Goal: Task Accomplishment & Management: Use online tool/utility

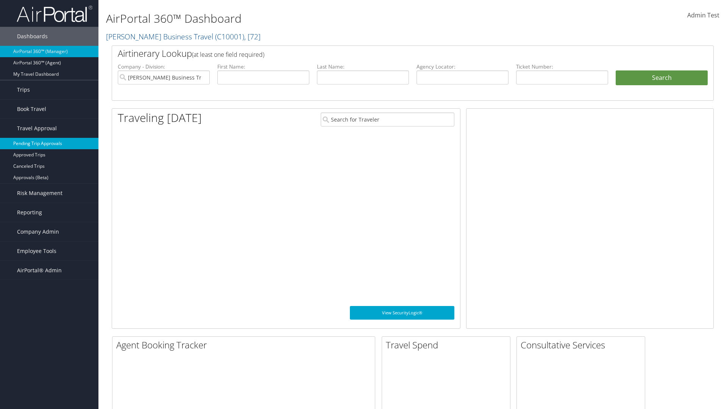
click at [49, 143] on link "Pending Trip Approvals" at bounding box center [49, 143] width 98 height 11
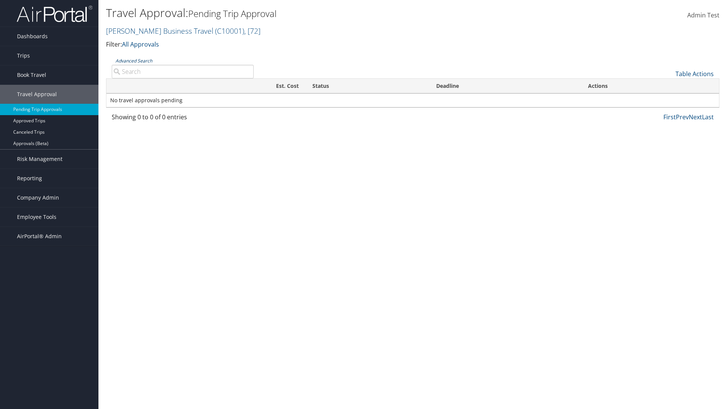
click at [134, 61] on link "Advanced Search" at bounding box center [133, 61] width 37 height 6
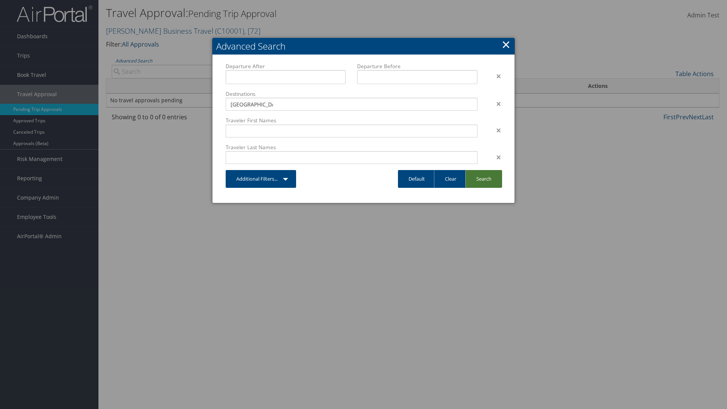
type input "Long Beach"
click at [483, 179] on link "Search" at bounding box center [483, 179] width 37 height 18
type input "Long Beach"
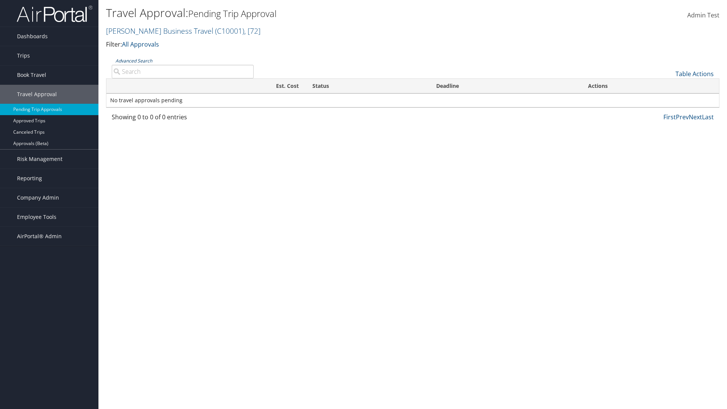
click at [134, 61] on link "Advanced Search" at bounding box center [133, 61] width 37 height 6
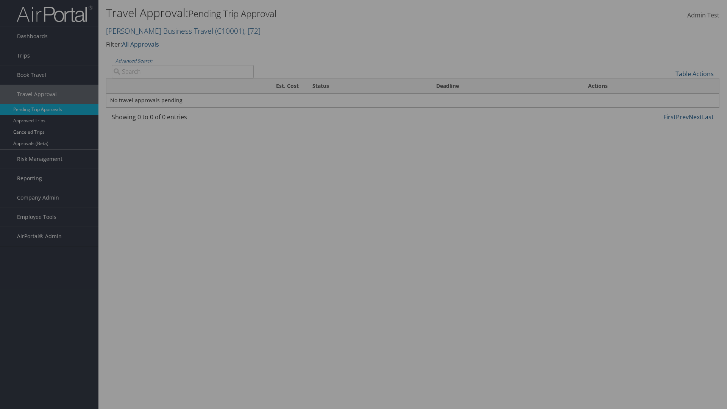
click at [0, 0] on link "Clear" at bounding box center [0, 0] width 0 height 0
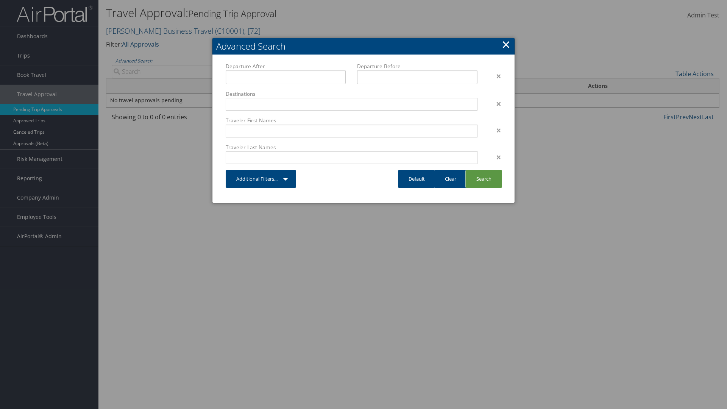
click at [506, 44] on link "×" at bounding box center [506, 44] width 9 height 15
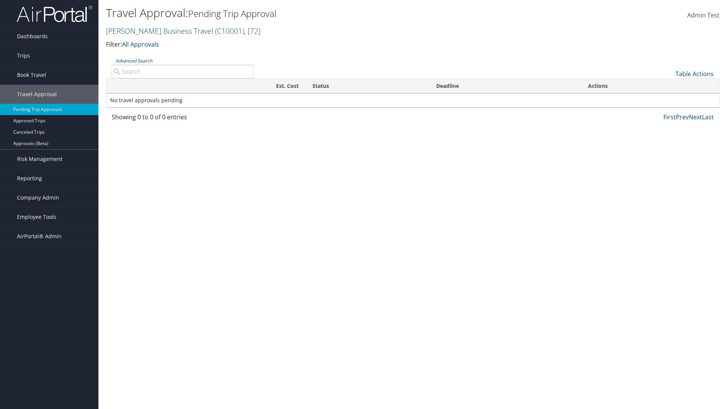
click at [134, 61] on link "Advanced Search" at bounding box center [133, 61] width 37 height 6
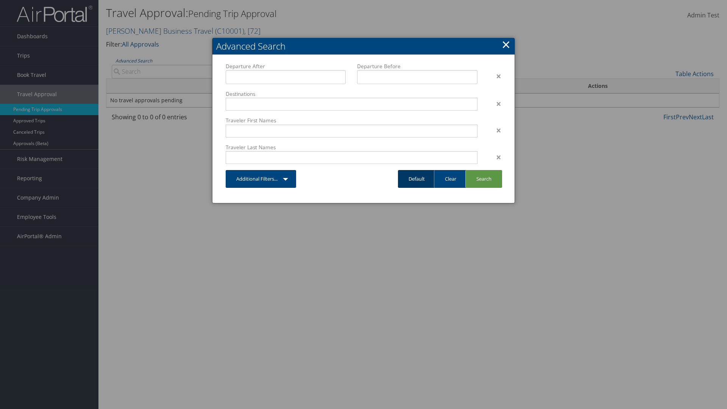
click at [416, 179] on link "Default" at bounding box center [416, 179] width 37 height 18
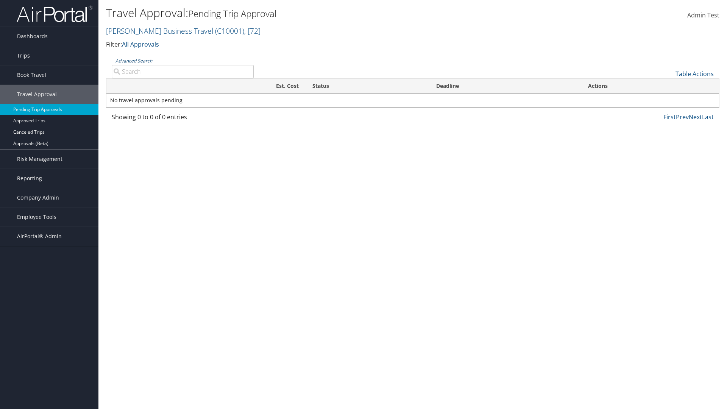
click at [134, 61] on link "Advanced Search" at bounding box center [133, 61] width 37 height 6
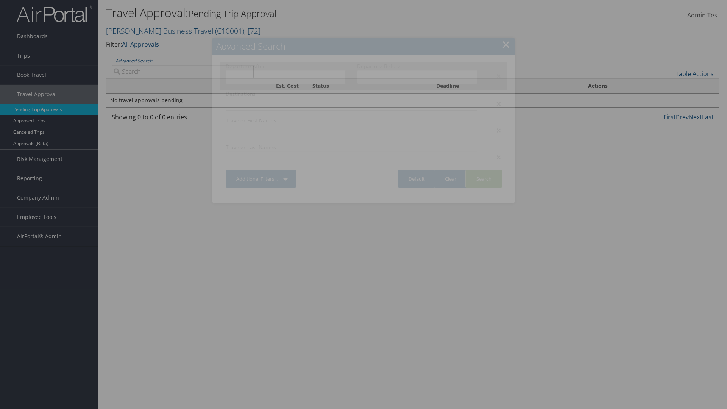
click at [495, 76] on div "×" at bounding box center [495, 76] width 24 height 9
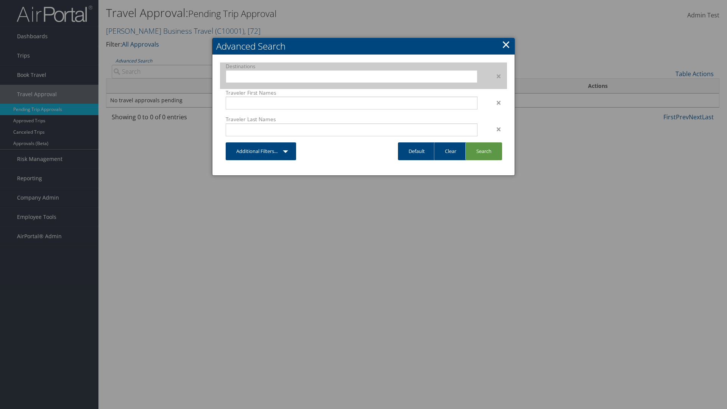
click at [495, 76] on div "×" at bounding box center [495, 76] width 24 height 9
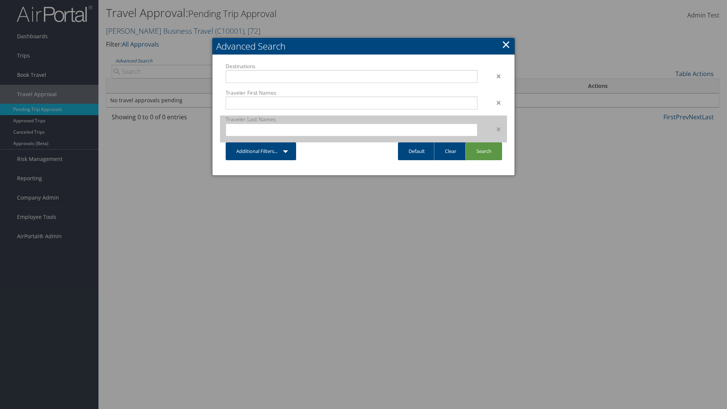
click at [495, 125] on div "×" at bounding box center [495, 129] width 24 height 9
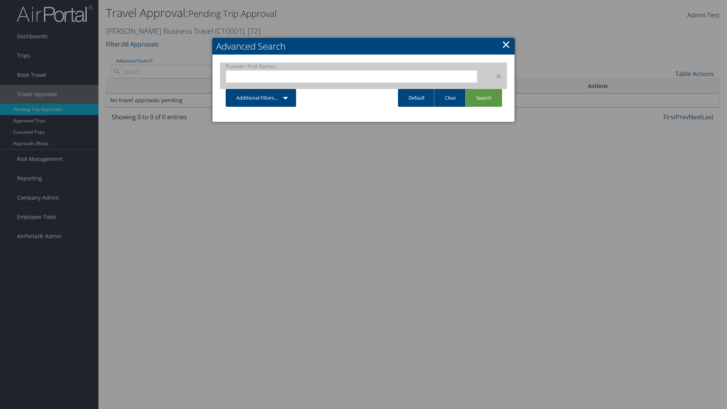
click at [495, 76] on div "×" at bounding box center [495, 76] width 24 height 9
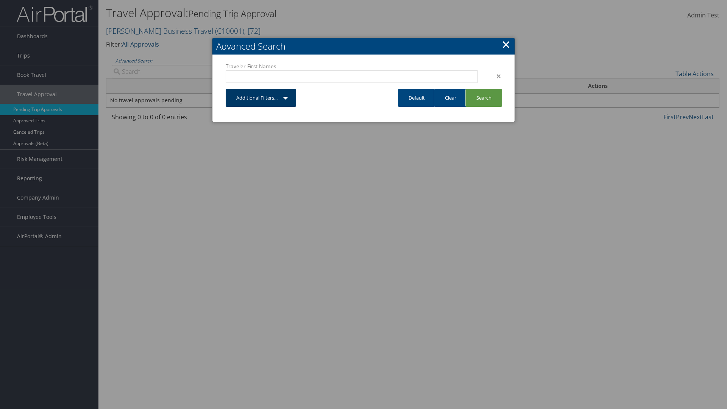
click at [292, 89] on link "Additional Filters..." at bounding box center [261, 98] width 70 height 18
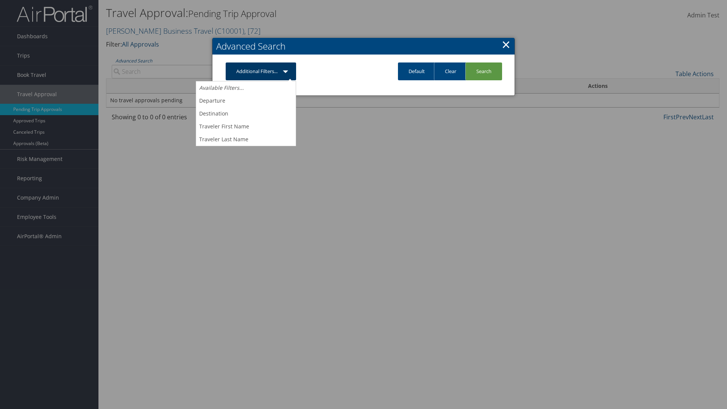
click at [246, 126] on link "Traveler First Name" at bounding box center [246, 126] width 100 height 13
click at [292, 80] on link "Additional Filters..." at bounding box center [261, 71] width 70 height 18
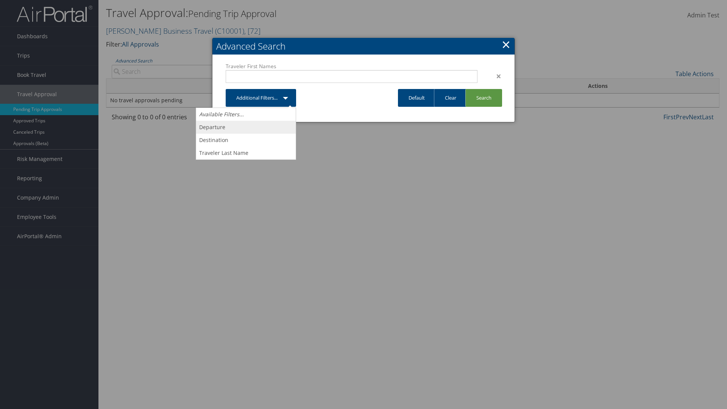
click at [246, 127] on link "Departure" at bounding box center [246, 127] width 100 height 13
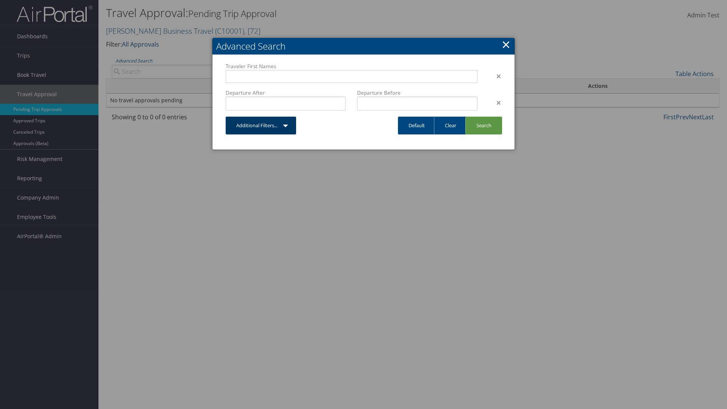
click at [292, 129] on link "Additional Filters..." at bounding box center [261, 126] width 70 height 18
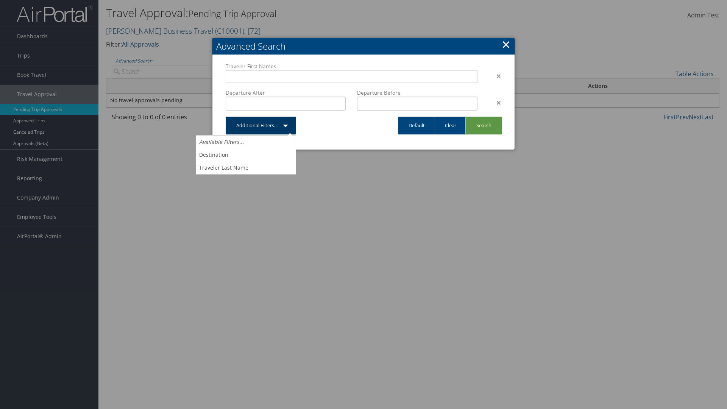
click at [246, 168] on link "Traveler Last Name" at bounding box center [246, 167] width 100 height 13
click at [292, 134] on link "Additional Filters..." at bounding box center [261, 126] width 70 height 18
